Goal: Find contact information: Find contact information

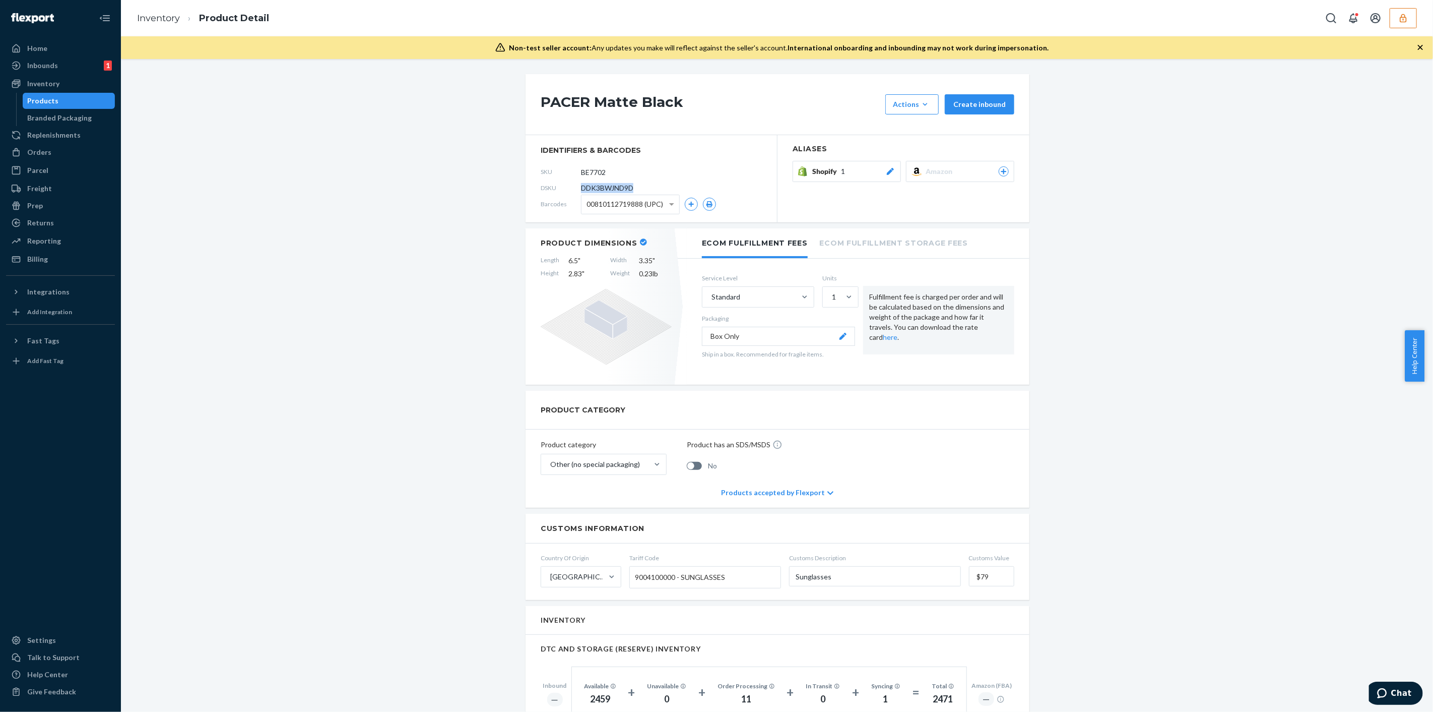
click at [1411, 22] on button "button" at bounding box center [1403, 18] width 27 height 20
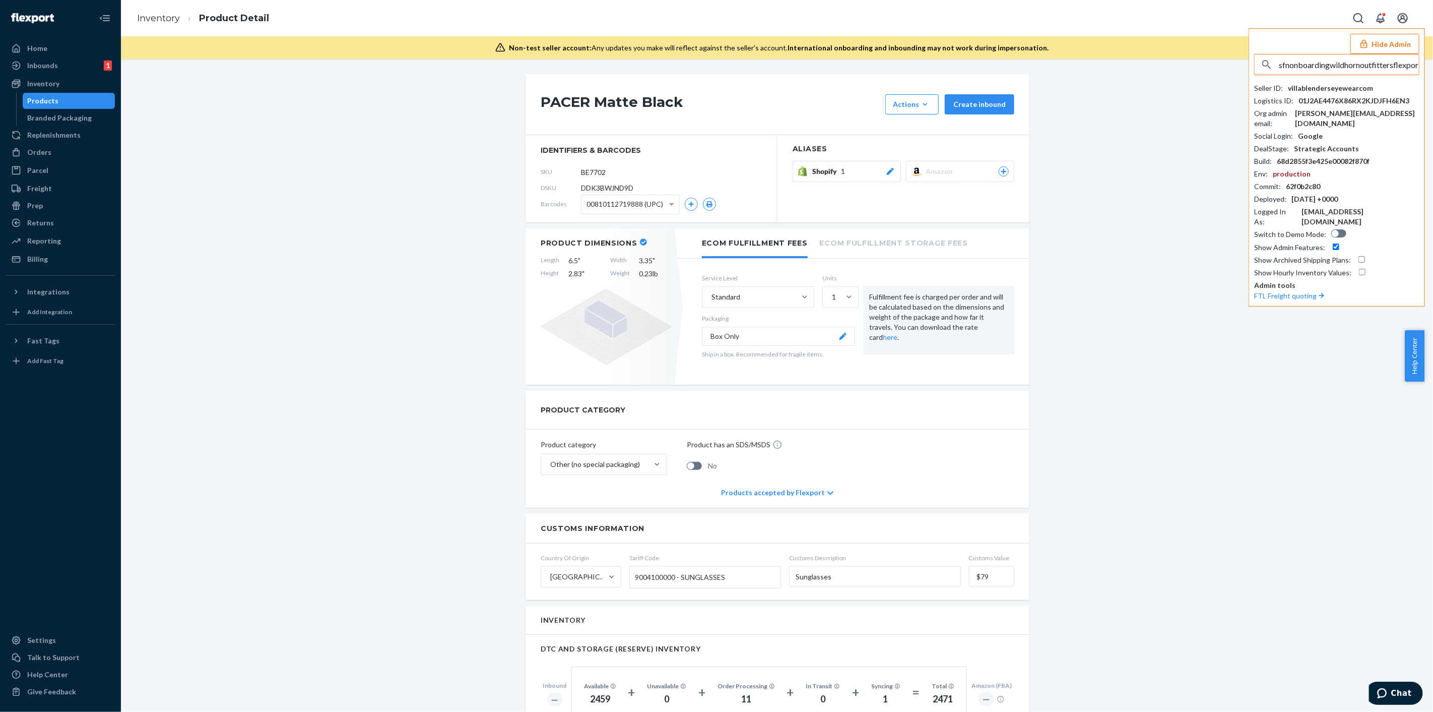
scroll to position [0, 18]
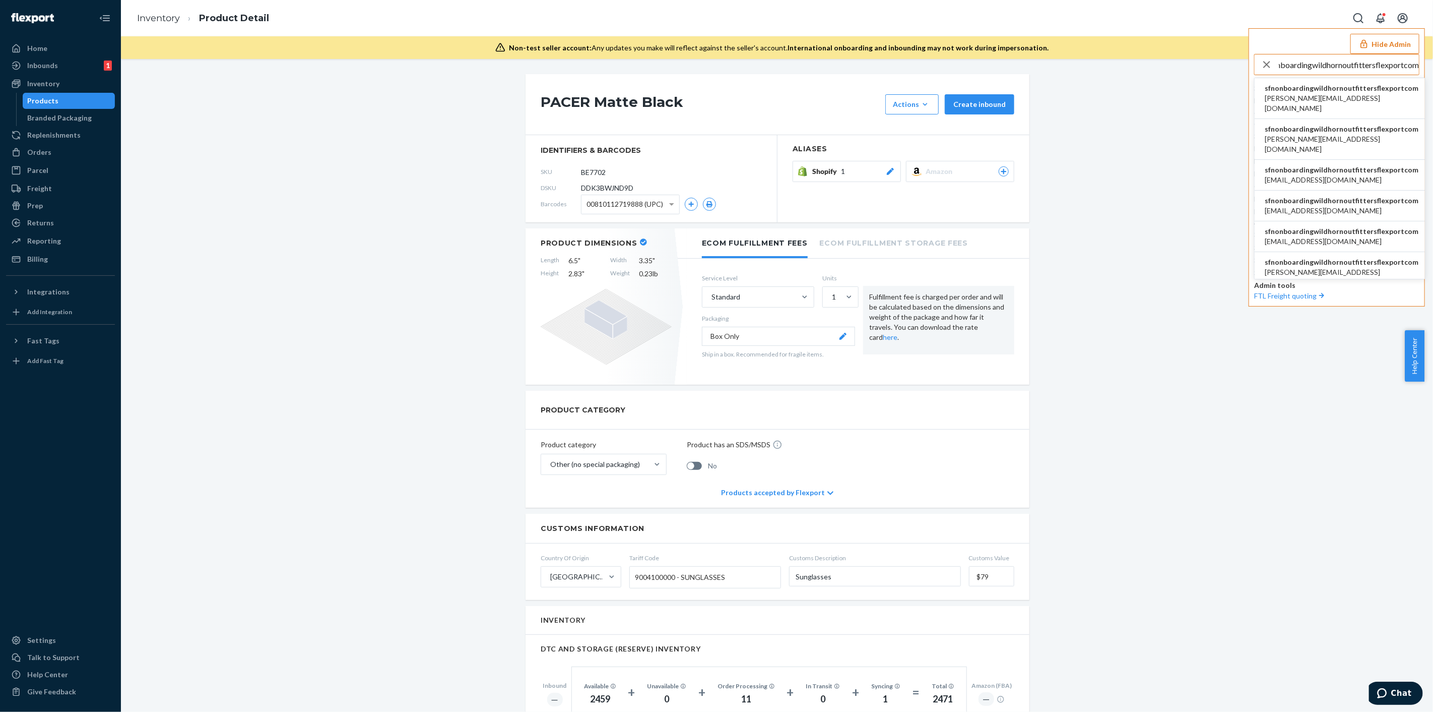
type input "sfnonboardingwildhornoutfittersflexportcom"
click at [1311, 93] on span "[PERSON_NAME][EMAIL_ADDRESS][DOMAIN_NAME]" at bounding box center [1342, 103] width 154 height 20
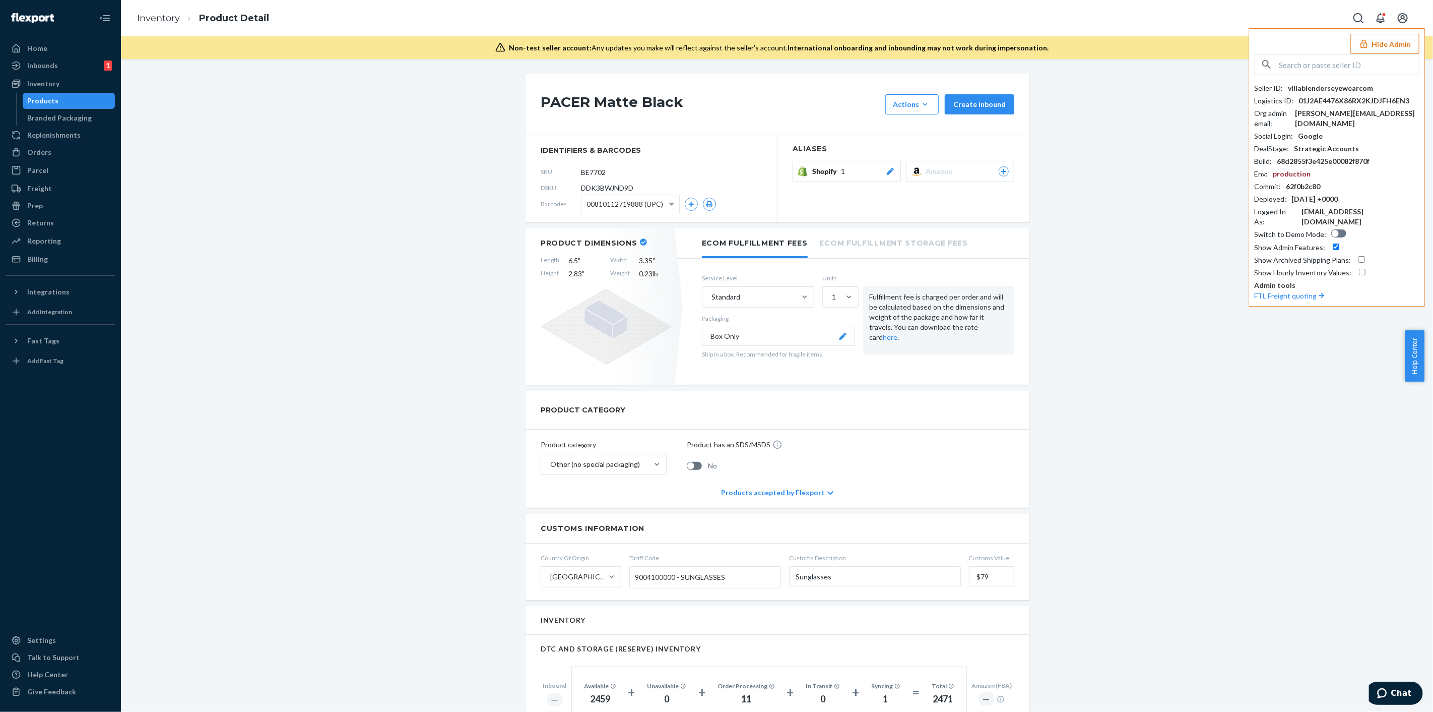
scroll to position [0, 0]
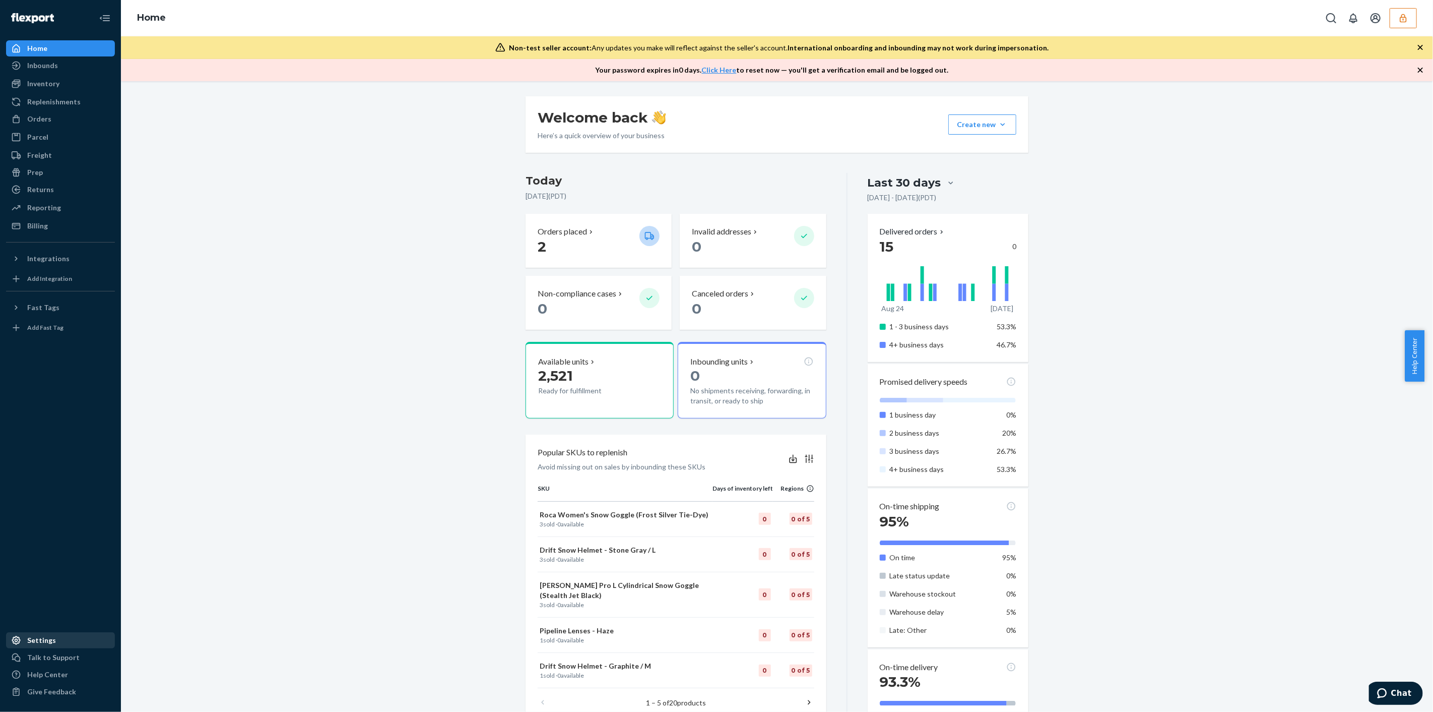
click at [36, 647] on div "Settings" at bounding box center [60, 640] width 107 height 14
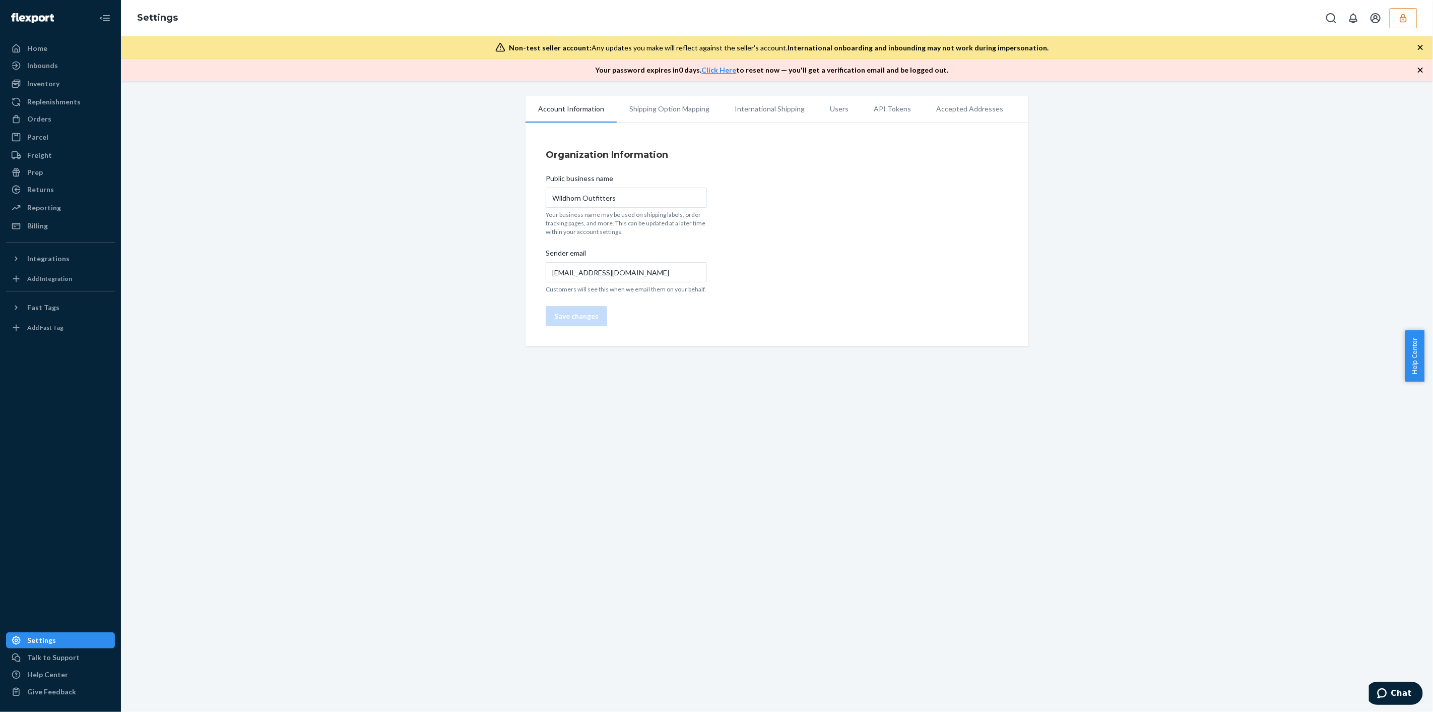
click at [825, 107] on li "Users" at bounding box center [839, 108] width 44 height 25
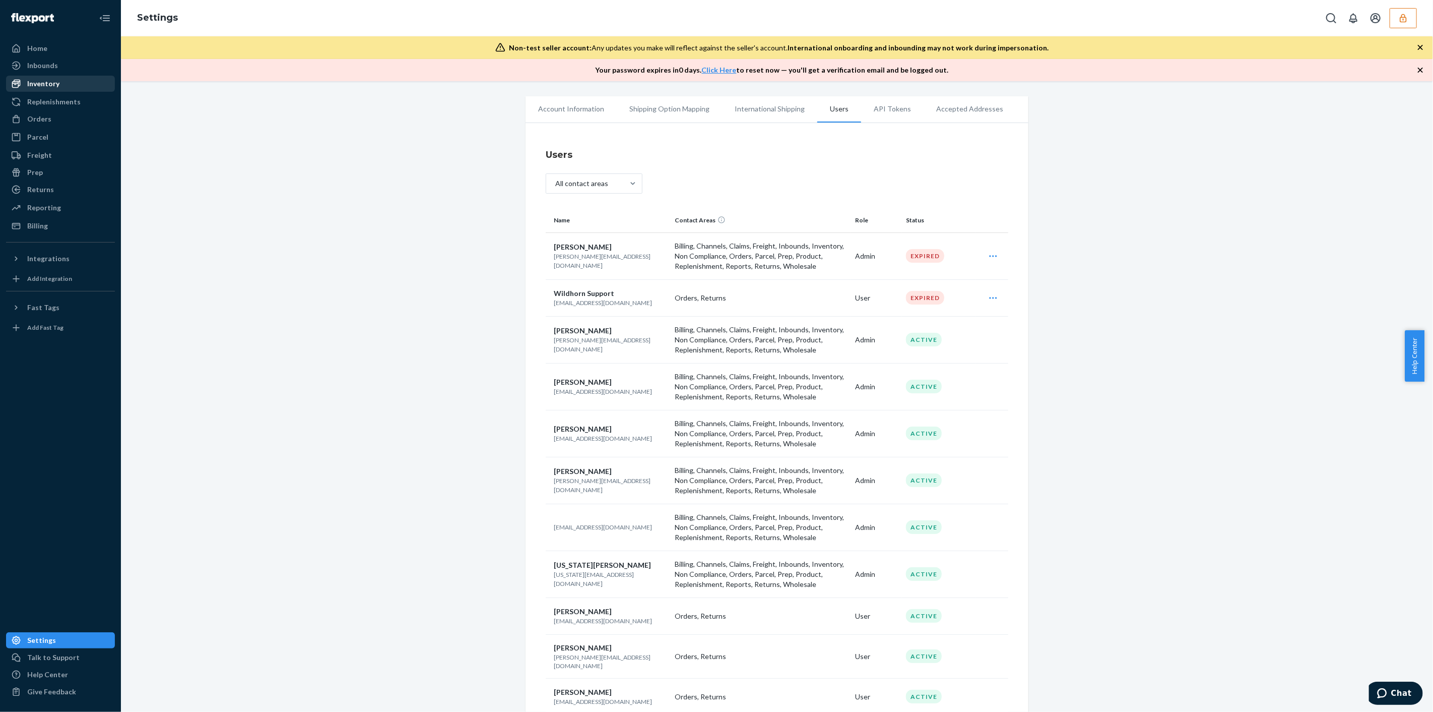
click at [60, 80] on div "Inventory" at bounding box center [60, 84] width 107 height 14
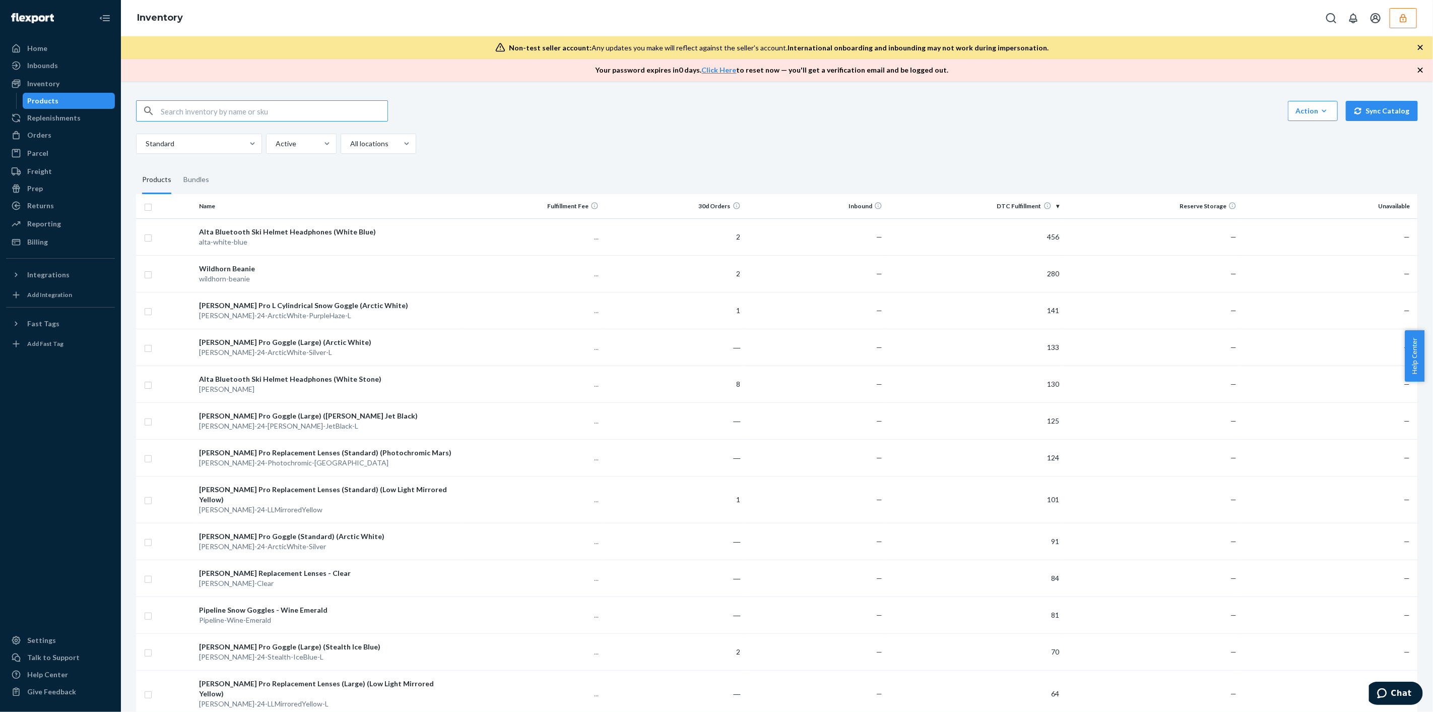
click at [302, 116] on input "text" at bounding box center [274, 111] width 227 height 20
click at [313, 116] on input "text" at bounding box center [274, 111] width 227 height 20
paste input "D877U4UKMTJ"
type input "D877U4UKMTJ"
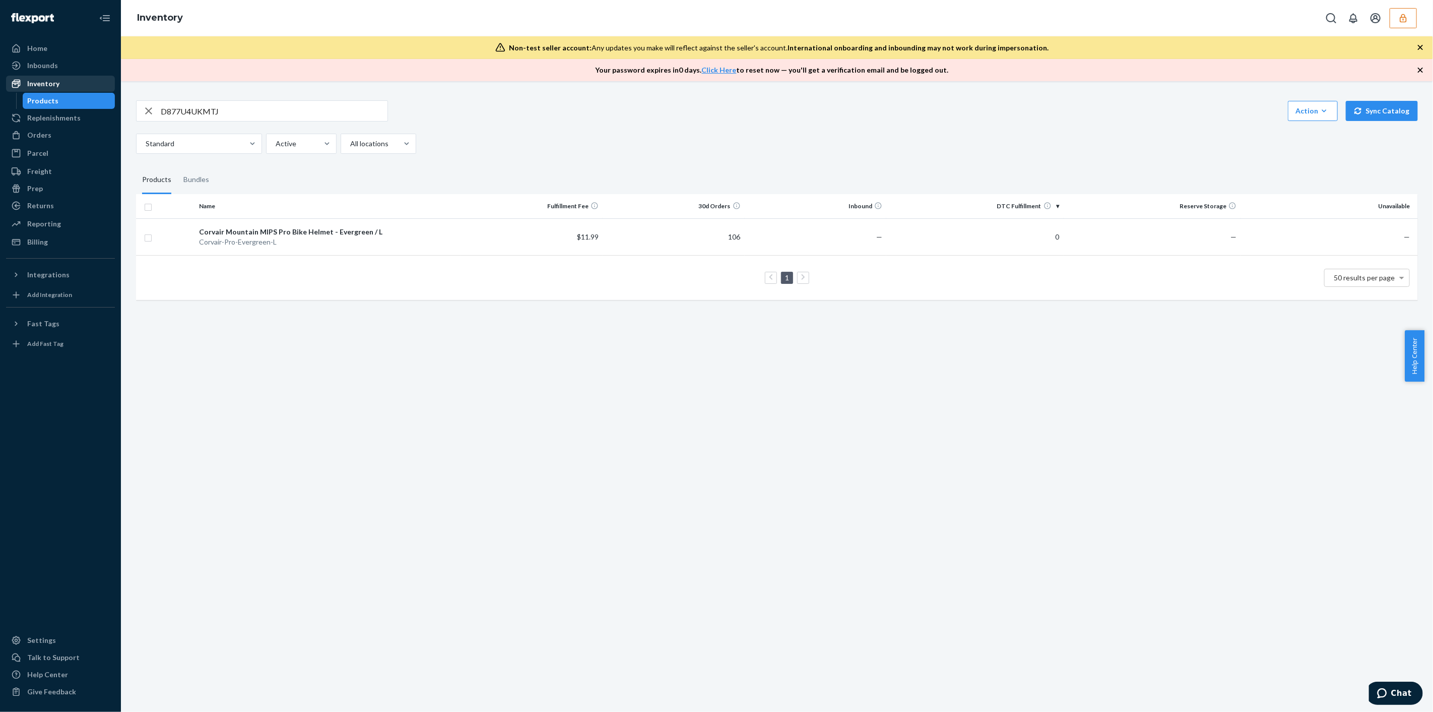
drag, startPoint x: 79, startPoint y: 66, endPoint x: 93, endPoint y: 77, distance: 17.9
click at [80, 66] on div "Inbounds" at bounding box center [60, 65] width 107 height 14
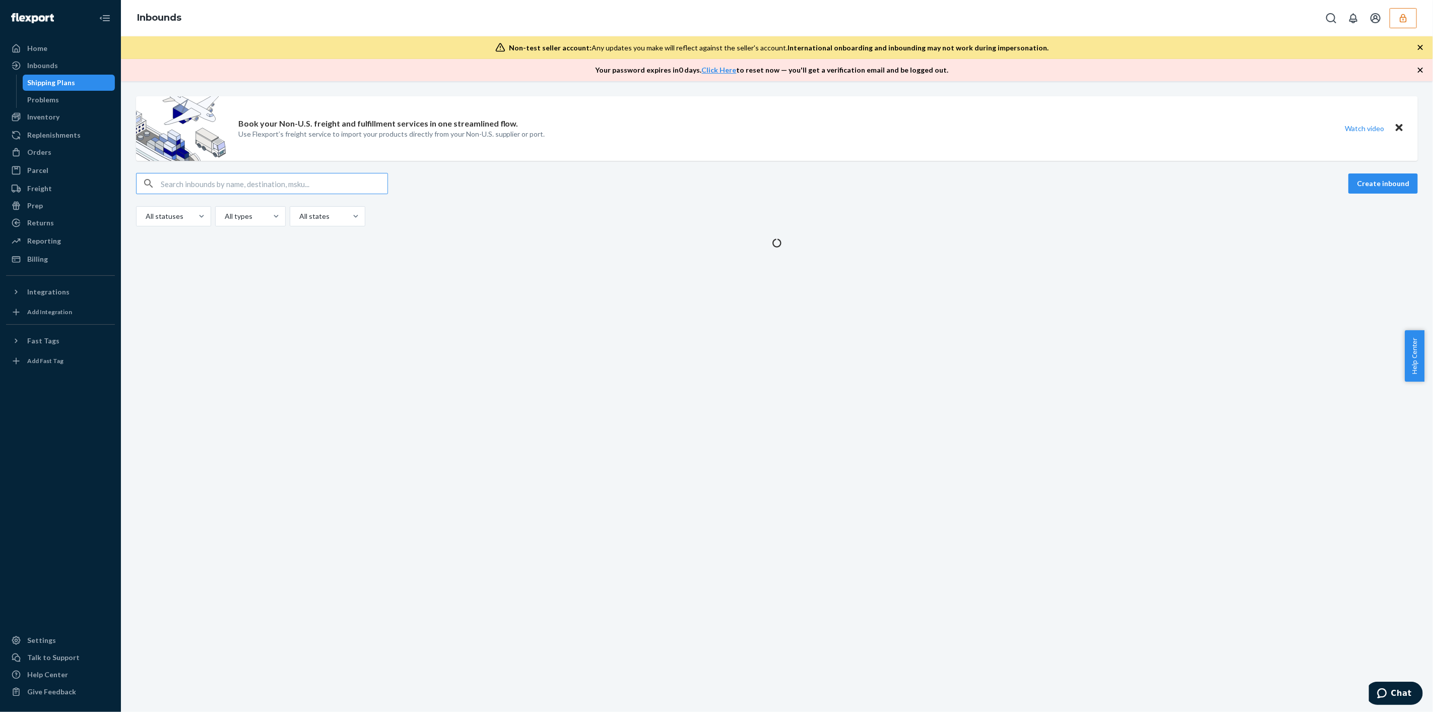
click at [279, 185] on input "text" at bounding box center [274, 183] width 227 height 20
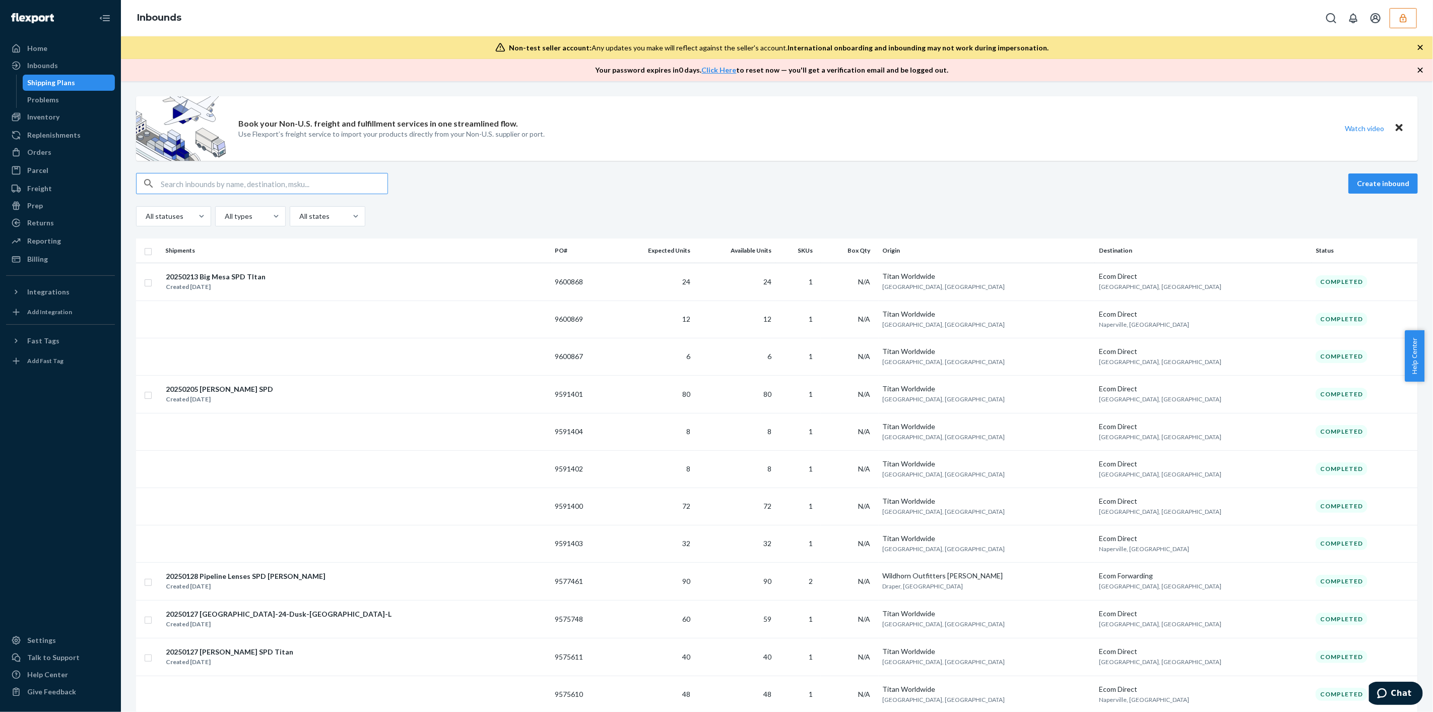
type input "9133656"
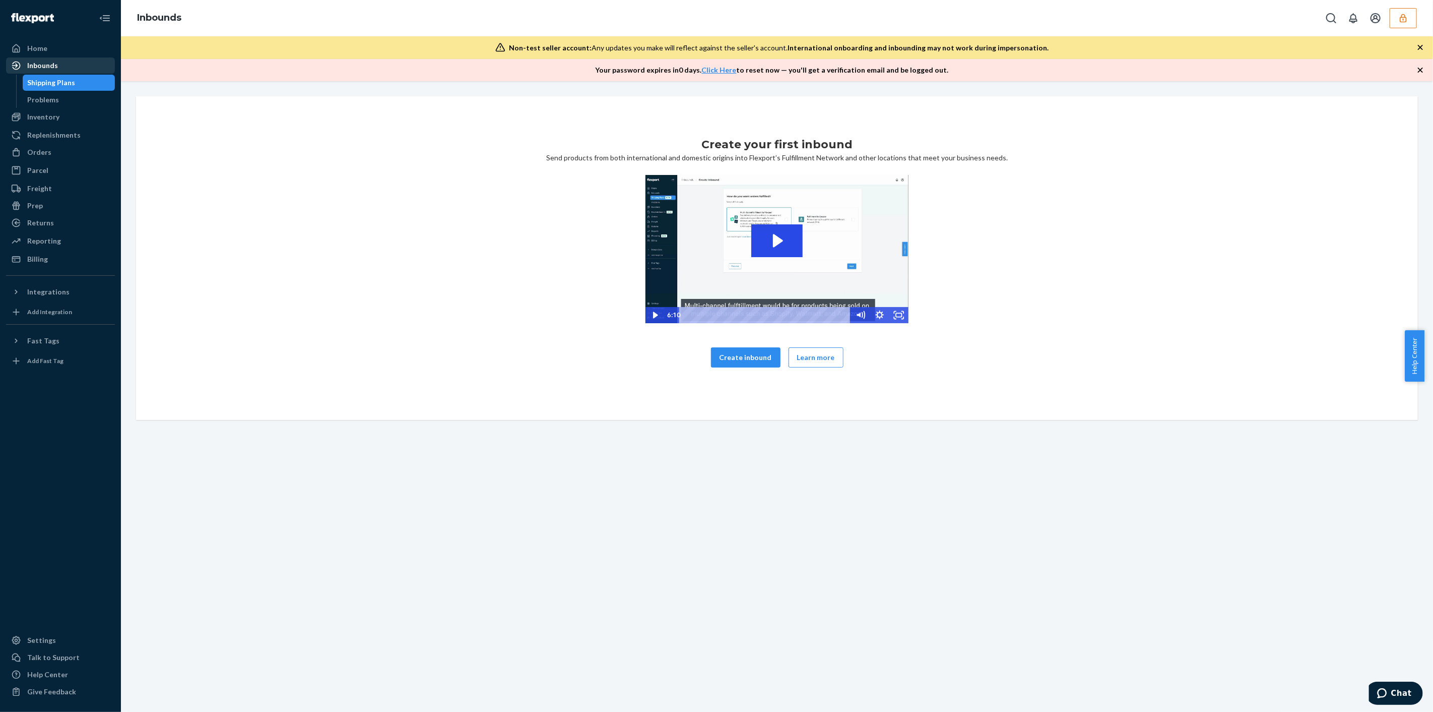
click at [66, 68] on div "Inbounds" at bounding box center [60, 65] width 107 height 14
click at [65, 66] on div "Inbounds" at bounding box center [60, 65] width 107 height 14
click at [55, 66] on div "Inbounds" at bounding box center [42, 65] width 31 height 10
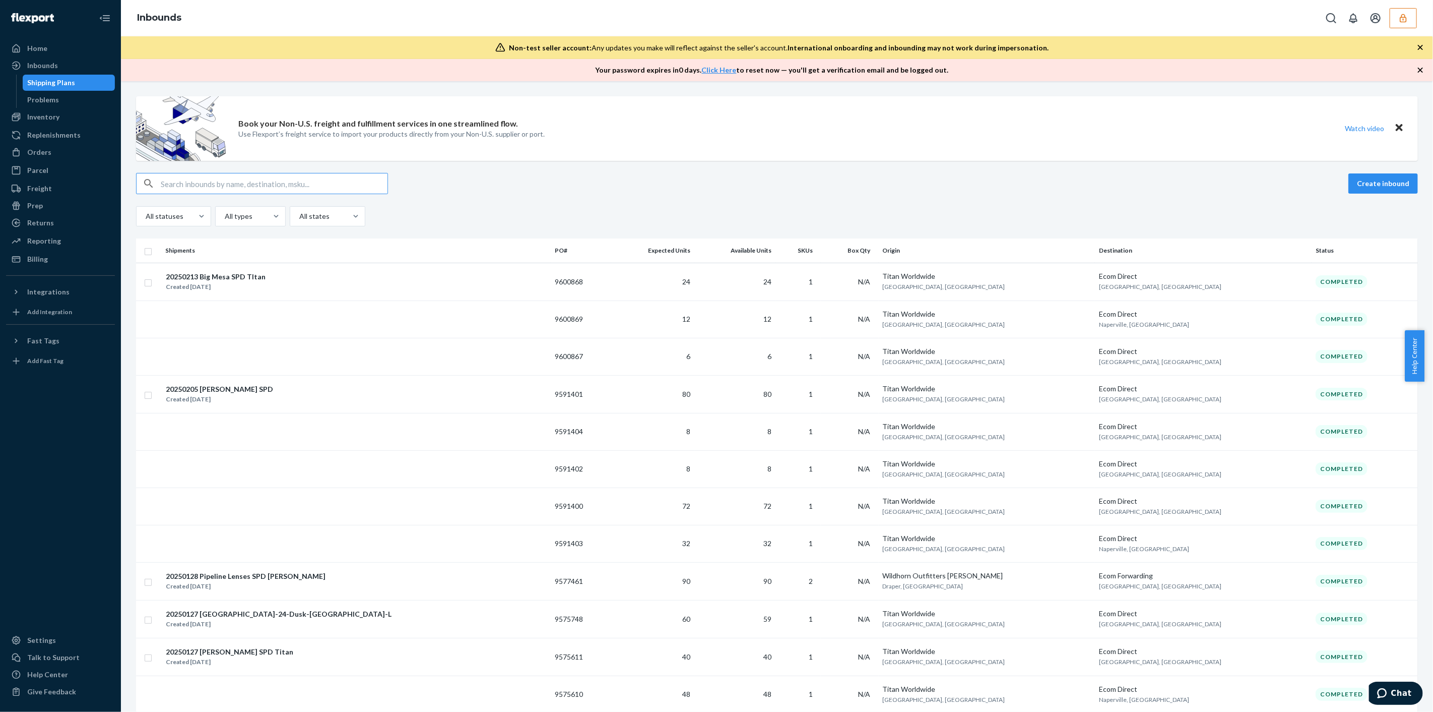
click at [329, 180] on input "text" at bounding box center [274, 183] width 227 height 20
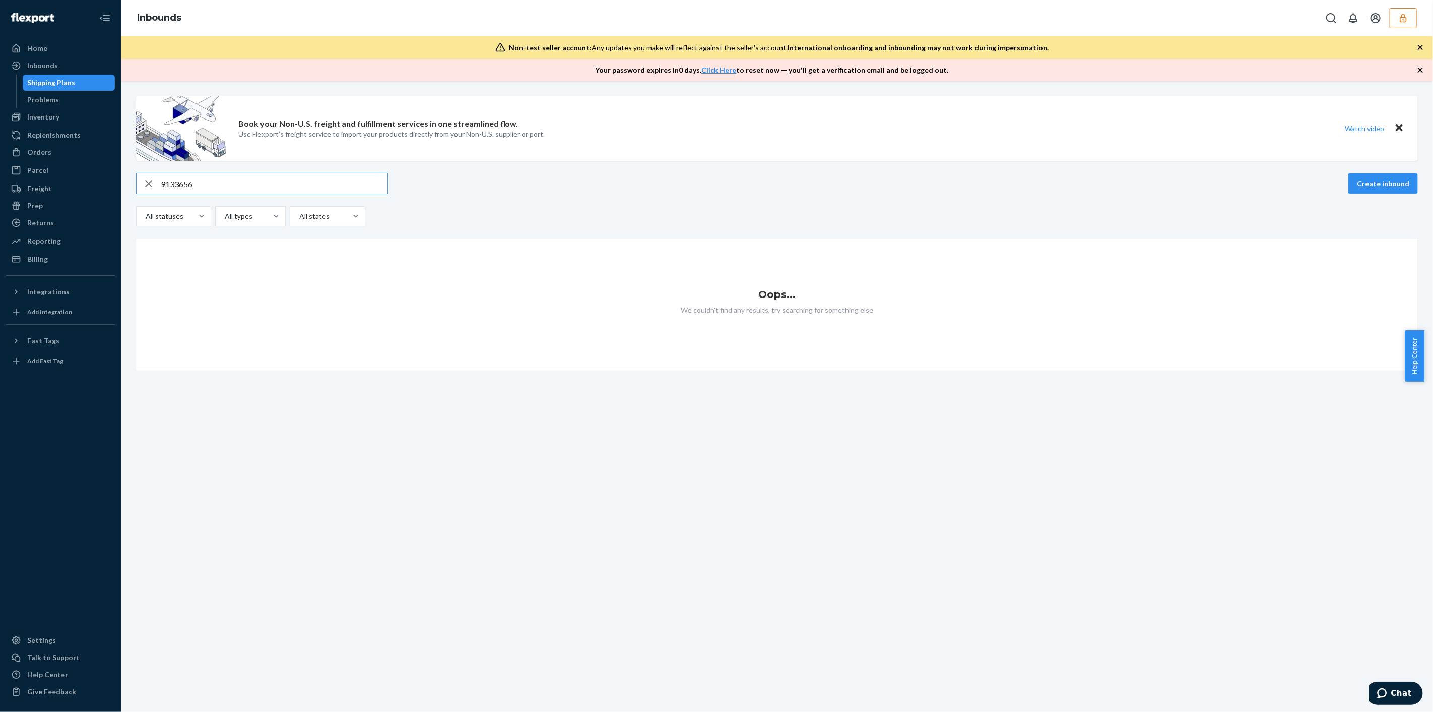
type input "9133656"
click at [67, 634] on div "Settings" at bounding box center [60, 640] width 107 height 14
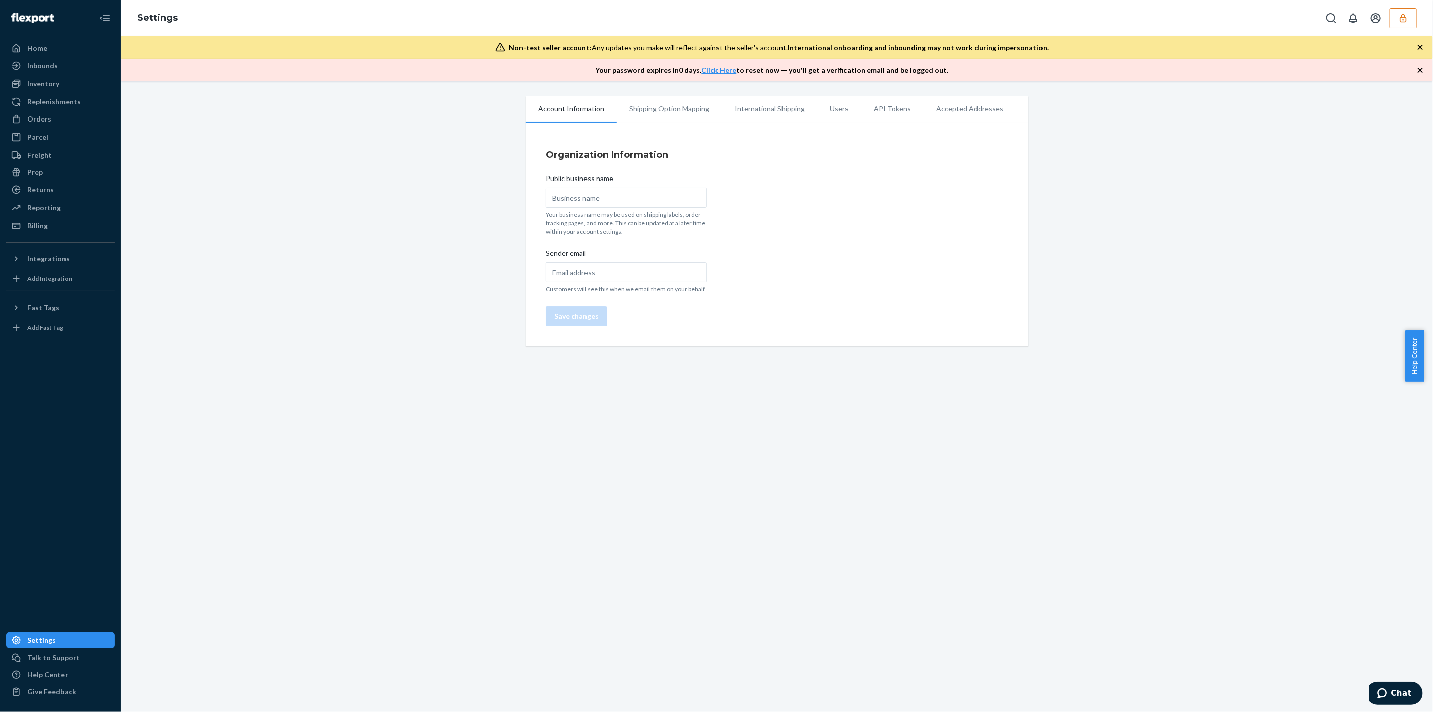
type input "Wildhorn Outfitters"
type input "support@wildhornoutfitters.com"
click at [828, 107] on li "Users" at bounding box center [839, 108] width 44 height 25
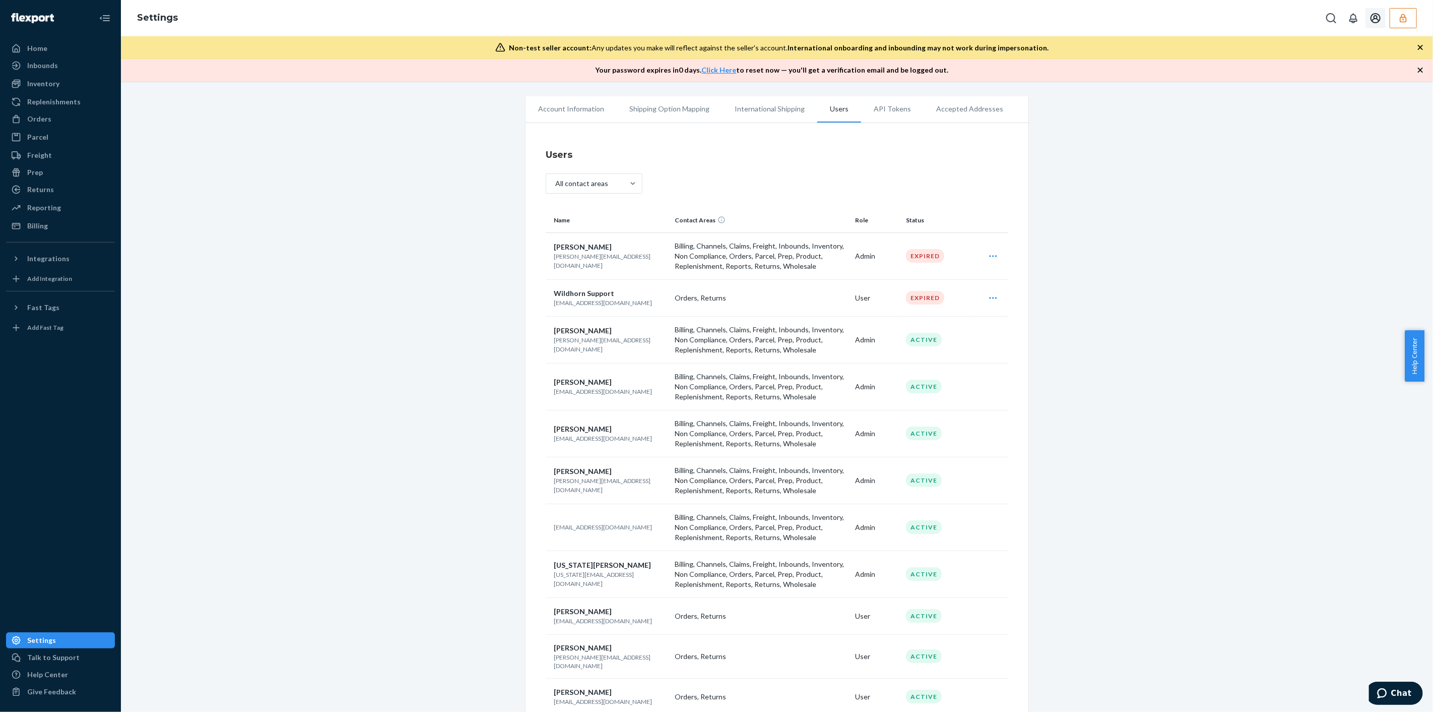
click at [1408, 19] on icon "button" at bounding box center [1404, 18] width 10 height 10
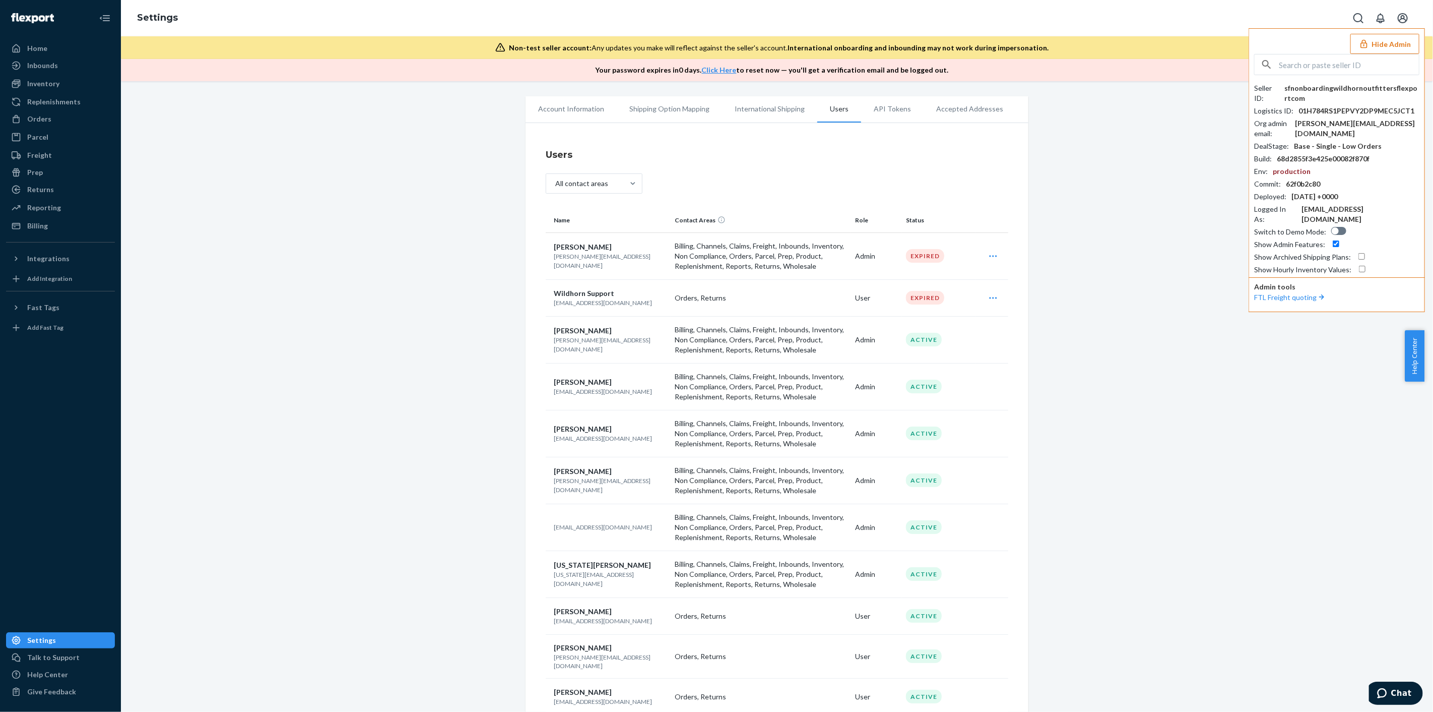
click at [1329, 65] on input "text" at bounding box center [1349, 64] width 140 height 20
paste input "reroutedeliverr"
type input "reroutedeliverr"
click at [1153, 491] on div "Account Information Shipping Option Mapping International Shipping Users API To…" at bounding box center [777, 438] width 1297 height 685
click at [1395, 47] on button "Hide Admin" at bounding box center [1385, 44] width 69 height 20
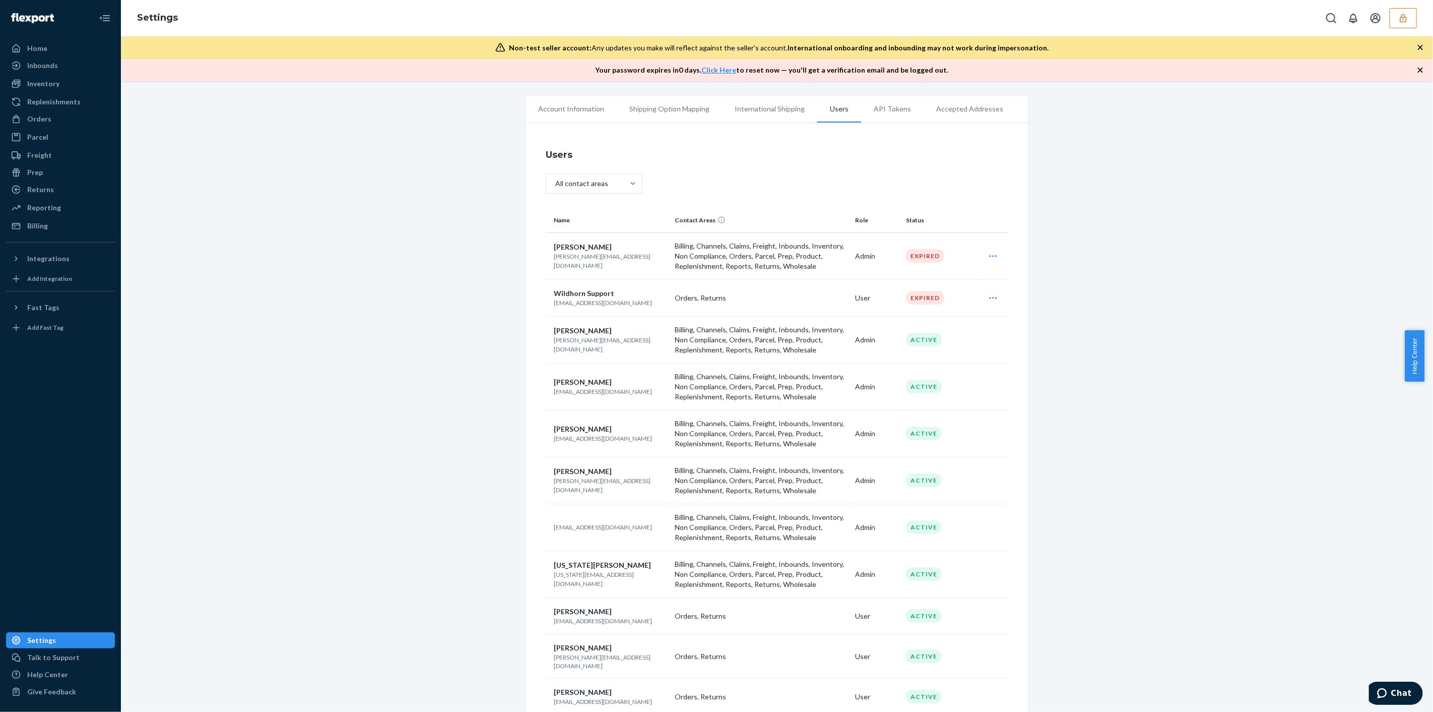
click at [599, 347] on p "ashley@riftbox.com" at bounding box center [610, 344] width 113 height 17
click at [589, 343] on p "ashley@riftbox.com" at bounding box center [610, 344] width 113 height 17
click at [588, 343] on p "ashley@riftbox.com" at bounding box center [610, 344] width 113 height 17
copy p "ashley@riftbox.com"
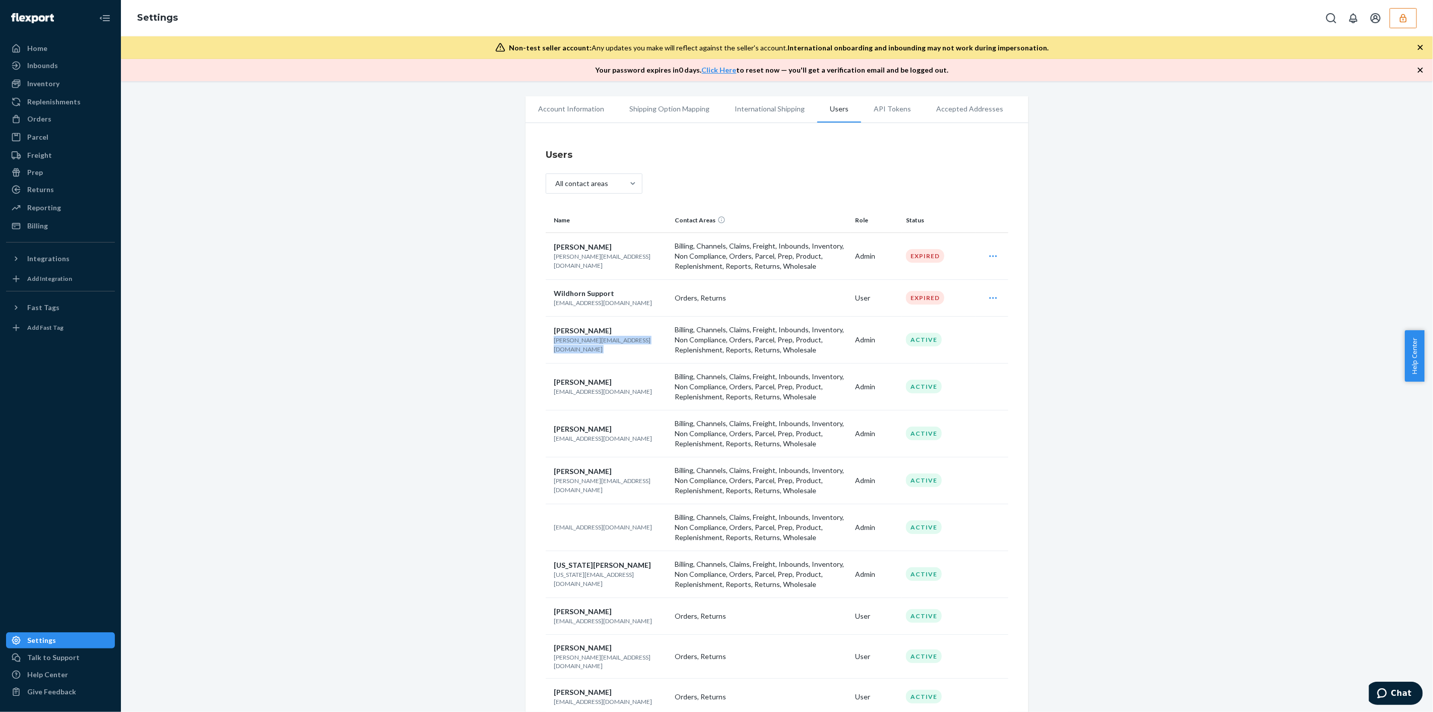
click at [587, 344] on p "ashley@riftbox.com" at bounding box center [610, 344] width 113 height 17
click at [1407, 20] on icon "button" at bounding box center [1404, 18] width 10 height 10
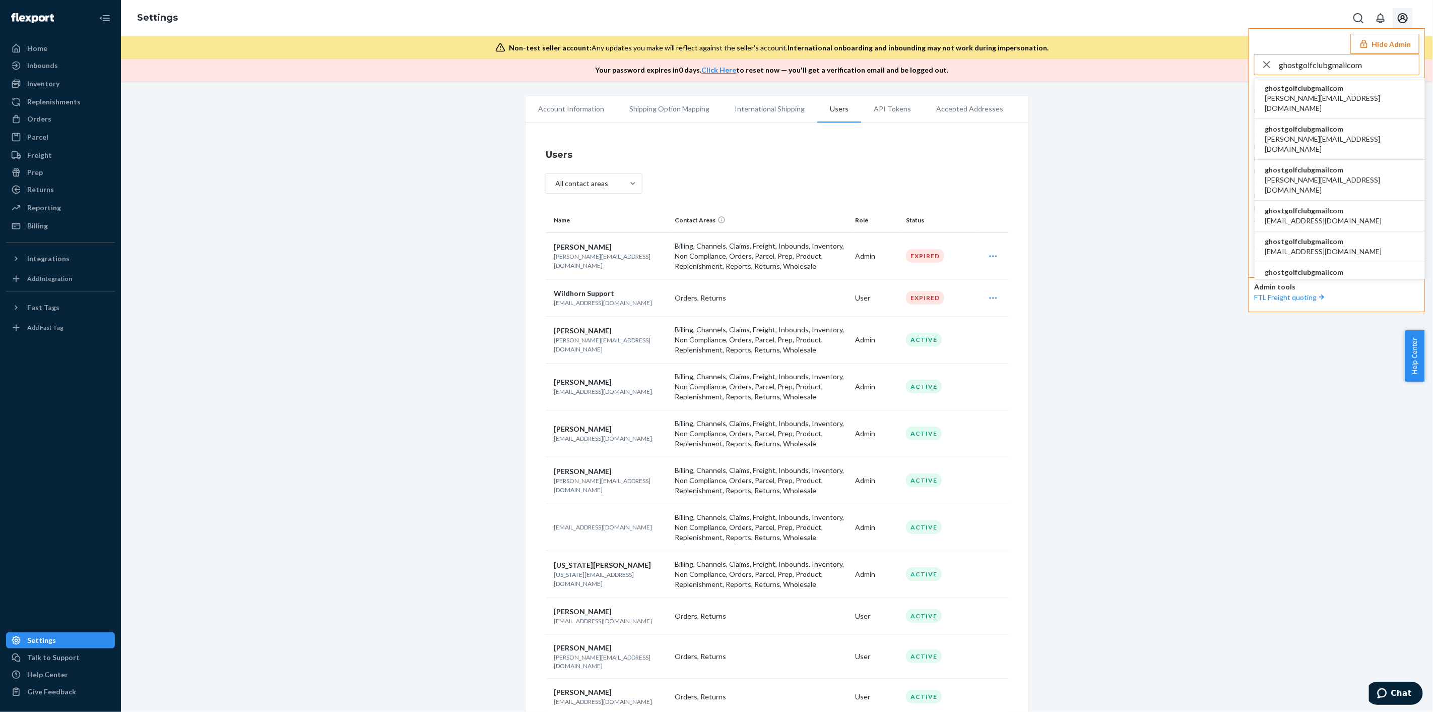
type input "ghostgolfclubgmailcom"
click at [1342, 91] on li "ghostgolfclubgmailcom andy@ghostgolf.com" at bounding box center [1340, 98] width 170 height 41
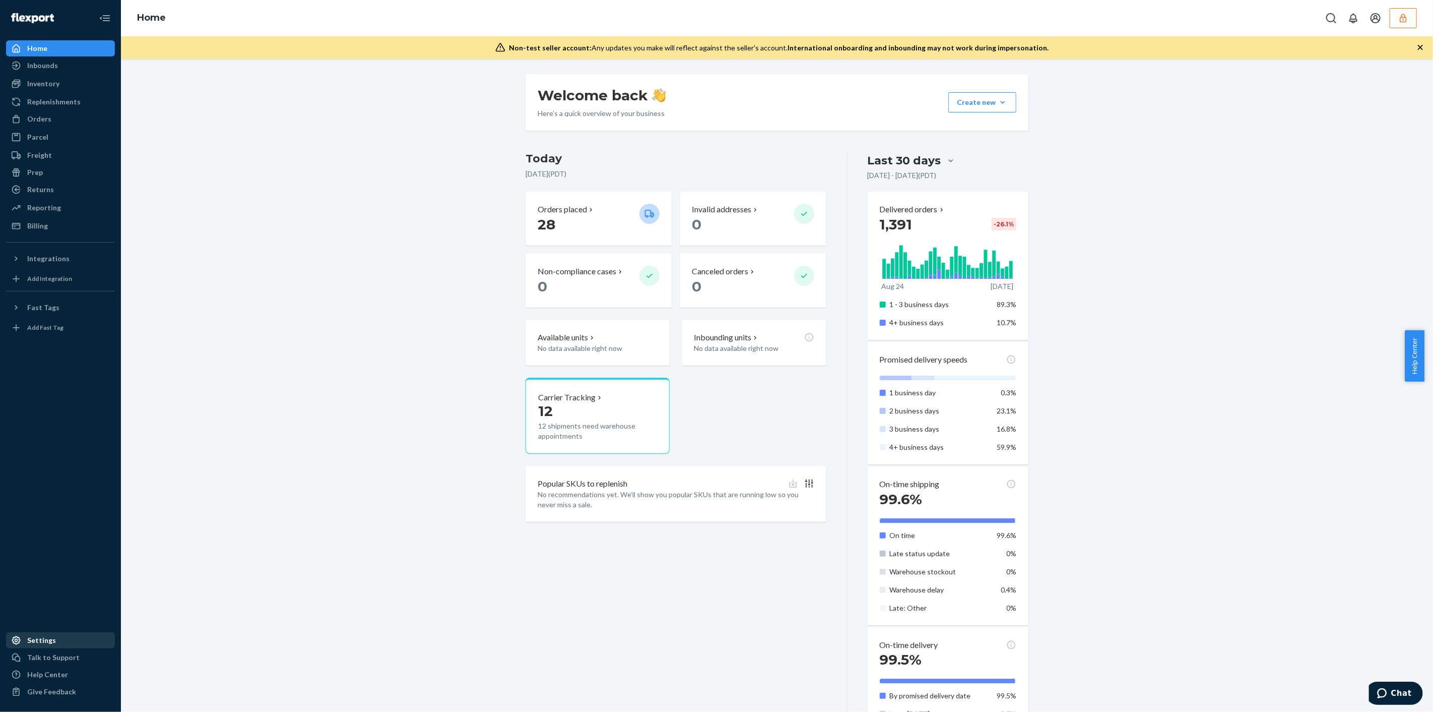
click at [39, 639] on div "Settings" at bounding box center [41, 640] width 29 height 10
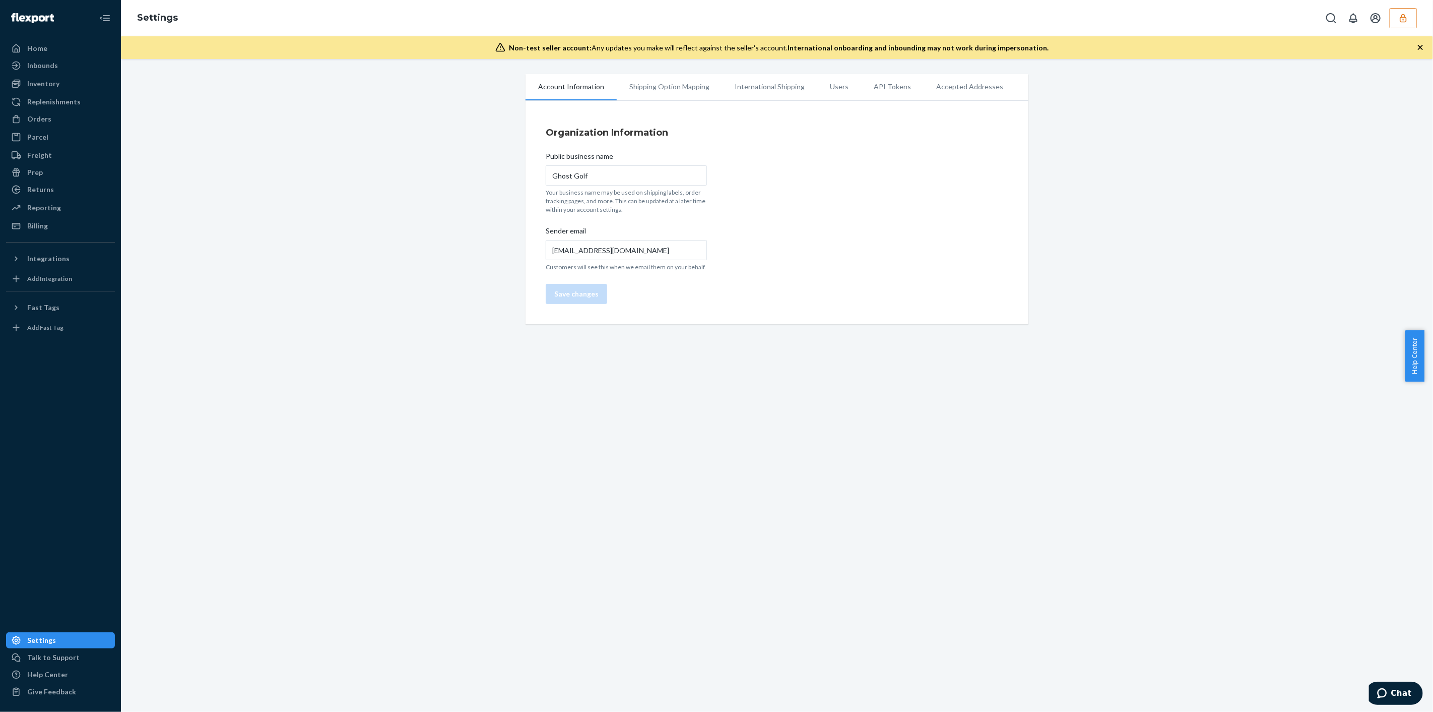
drag, startPoint x: 833, startPoint y: 87, endPoint x: 827, endPoint y: 86, distance: 5.6
click at [832, 86] on li "Users" at bounding box center [839, 86] width 44 height 25
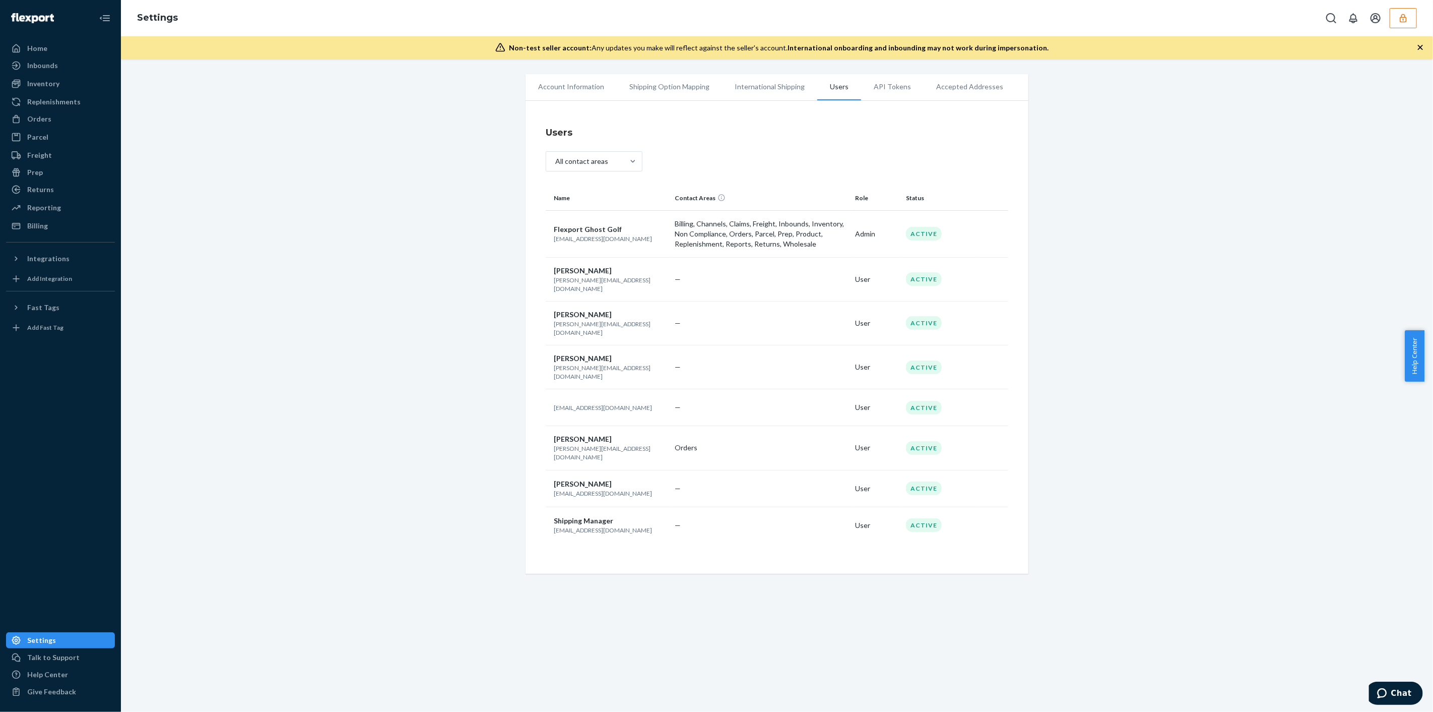
click at [599, 238] on p "flexportghostgolf@gmail.com" at bounding box center [610, 238] width 113 height 9
copy p "flexportghostgolf@gmail.com"
click at [1407, 25] on button "button" at bounding box center [1403, 18] width 27 height 20
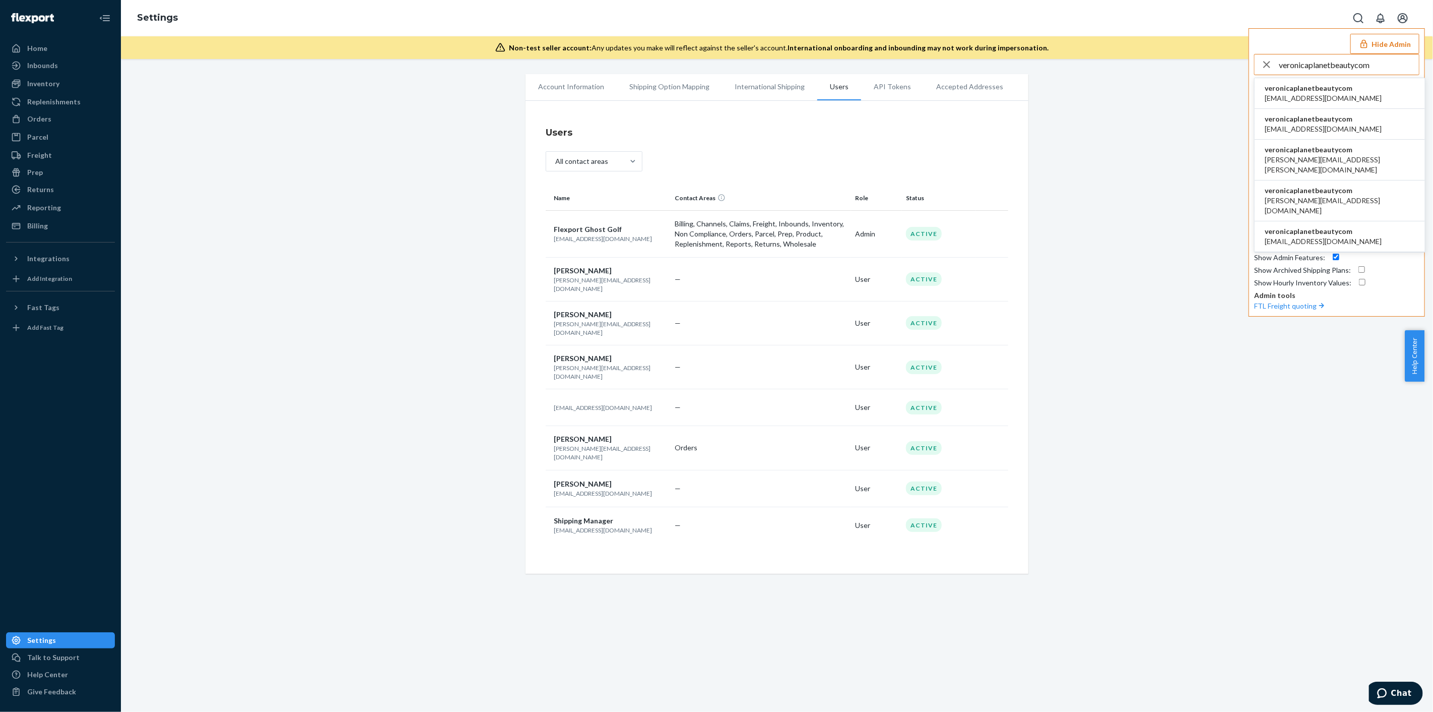
type input "veronicaplanetbeautycom"
click at [1343, 93] on span "bahman@planetbeauty.com" at bounding box center [1323, 98] width 117 height 10
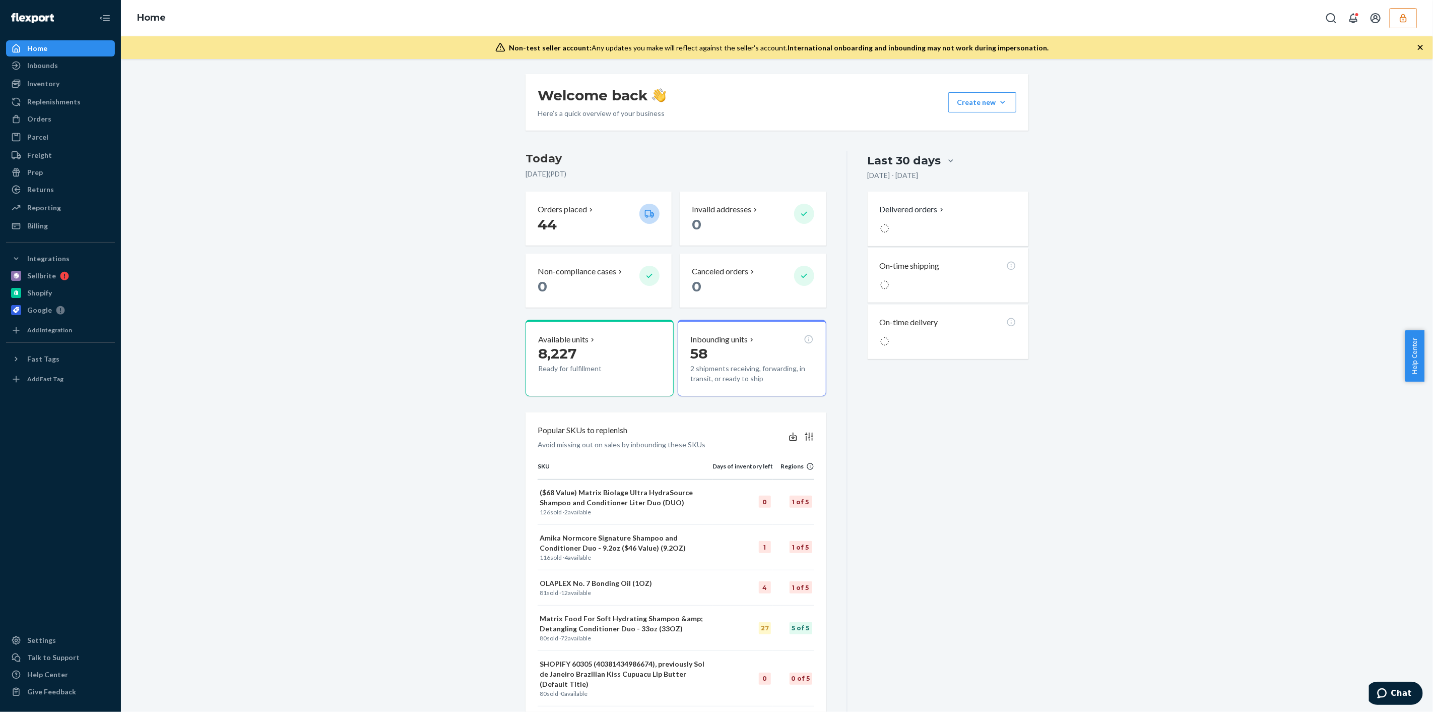
drag, startPoint x: 41, startPoint y: 645, endPoint x: 75, endPoint y: 630, distance: 36.3
click at [41, 644] on div "Settings" at bounding box center [41, 640] width 29 height 10
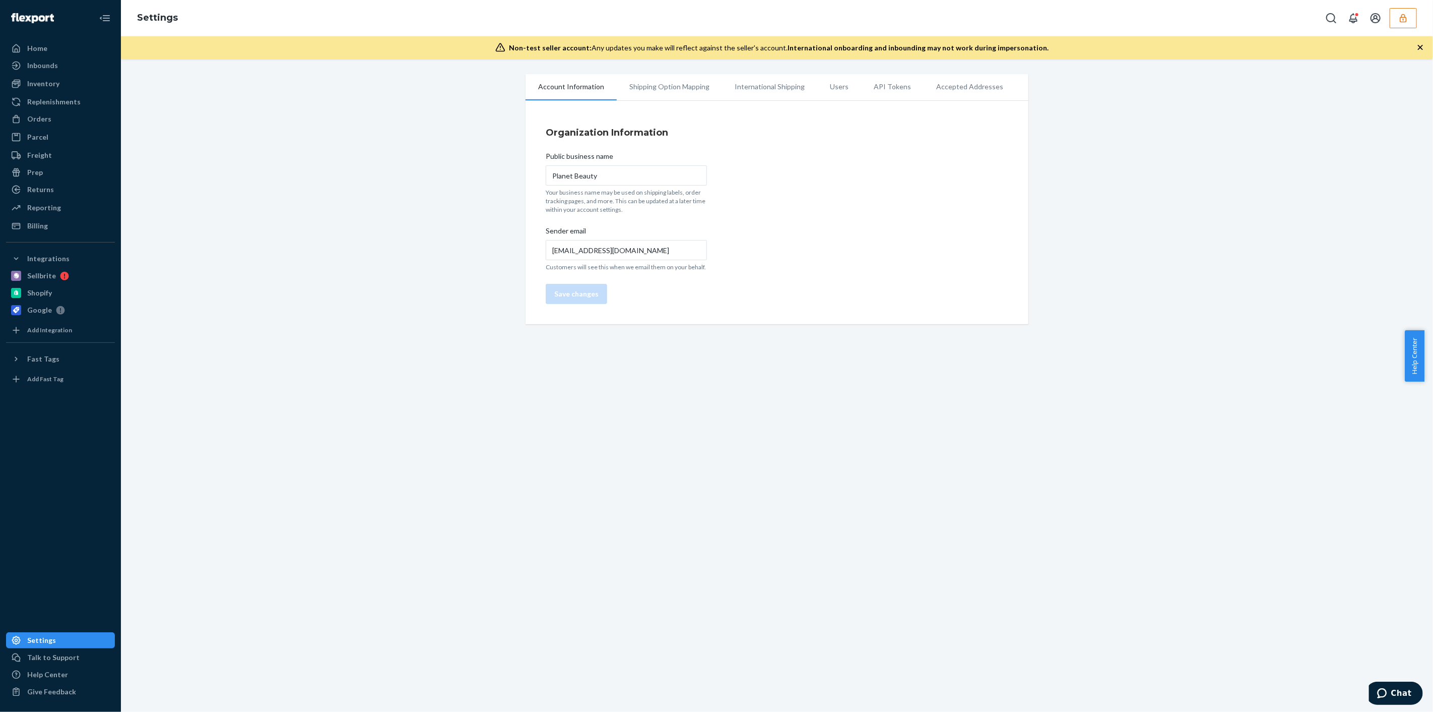
click at [837, 85] on li "Users" at bounding box center [839, 86] width 44 height 25
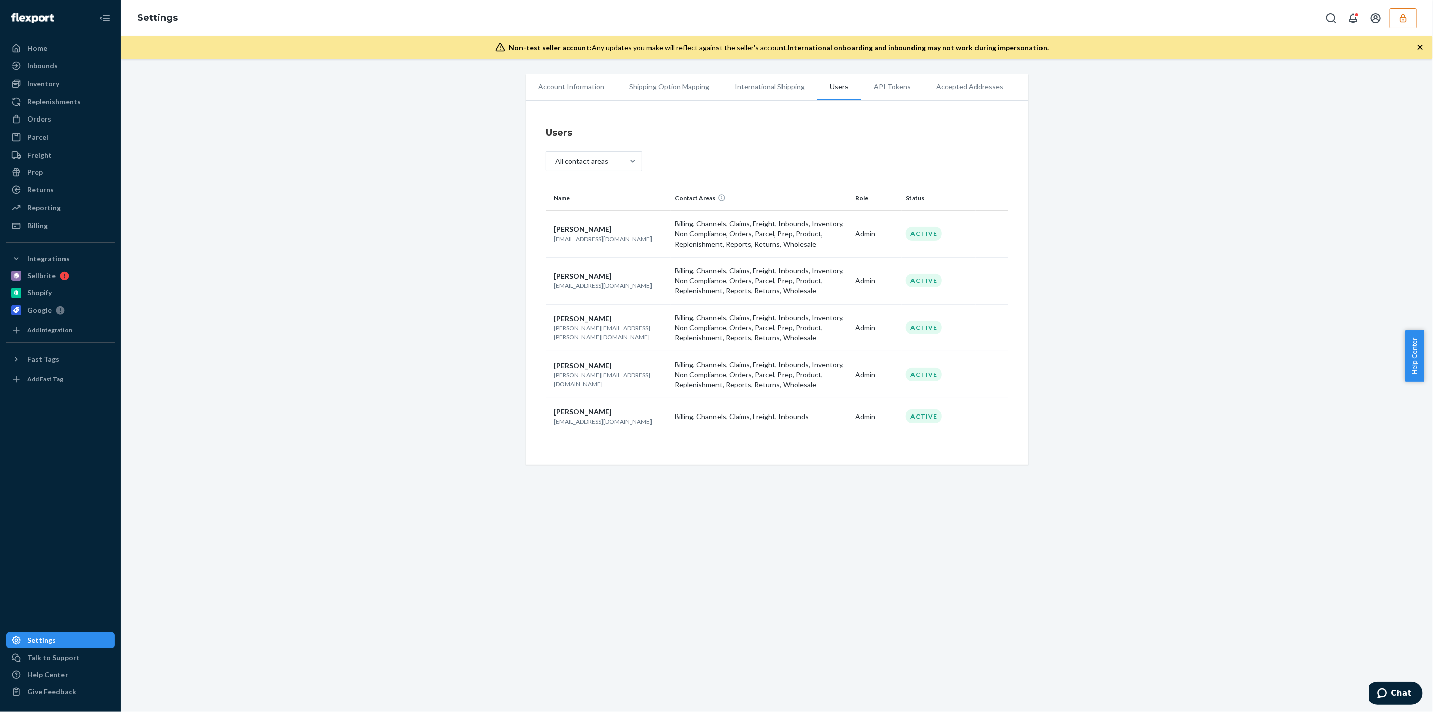
click at [576, 240] on p "[EMAIL_ADDRESS][DOMAIN_NAME]" at bounding box center [610, 238] width 113 height 9
copy p "[EMAIL_ADDRESS][DOMAIN_NAME]"
